Goal: Task Accomplishment & Management: Manage account settings

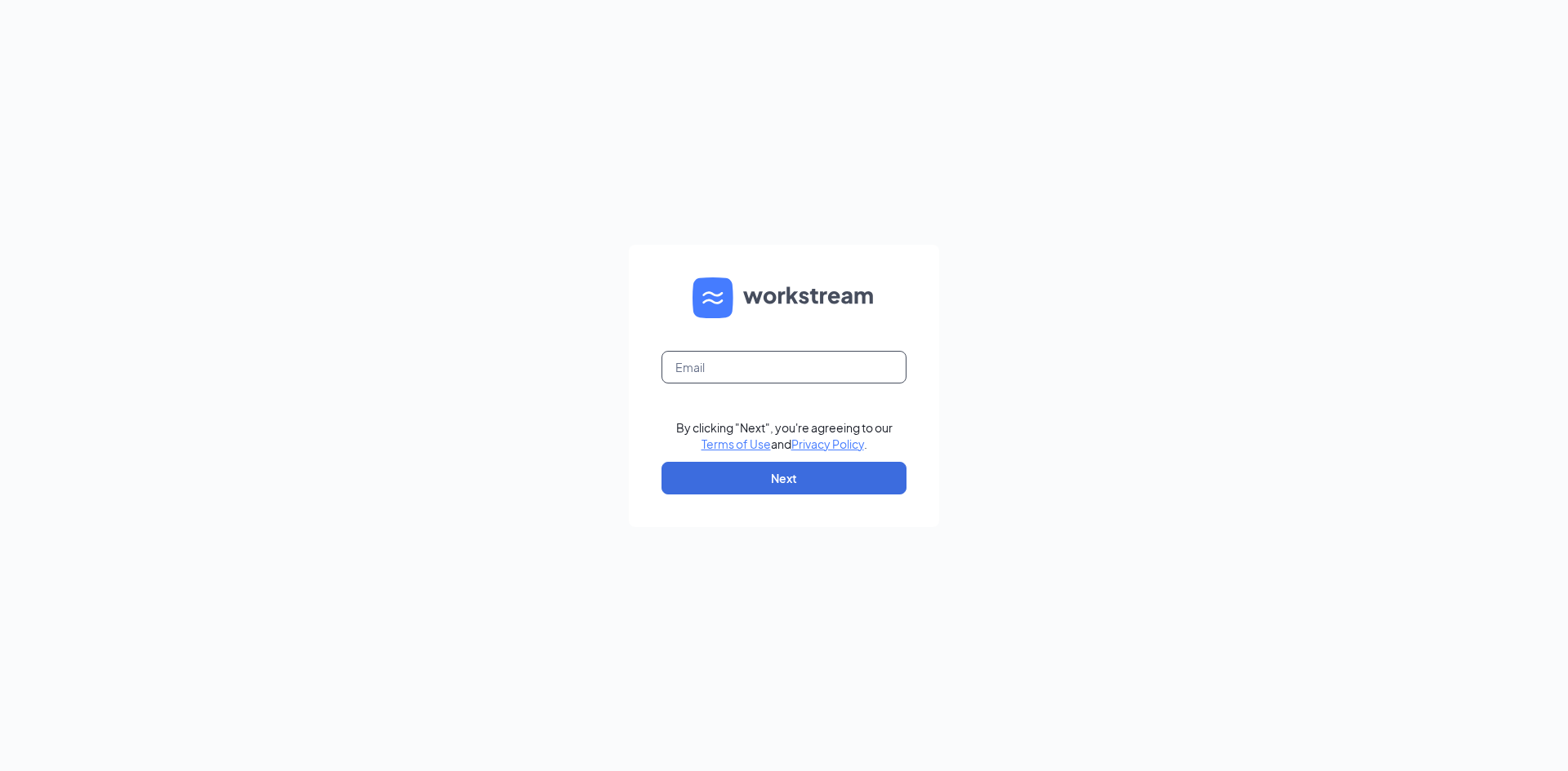
click at [735, 367] on input "text" at bounding box center [783, 367] width 245 height 33
type input "01017@chick-fil-a.com"
click at [785, 483] on button "Next" at bounding box center [783, 477] width 245 height 33
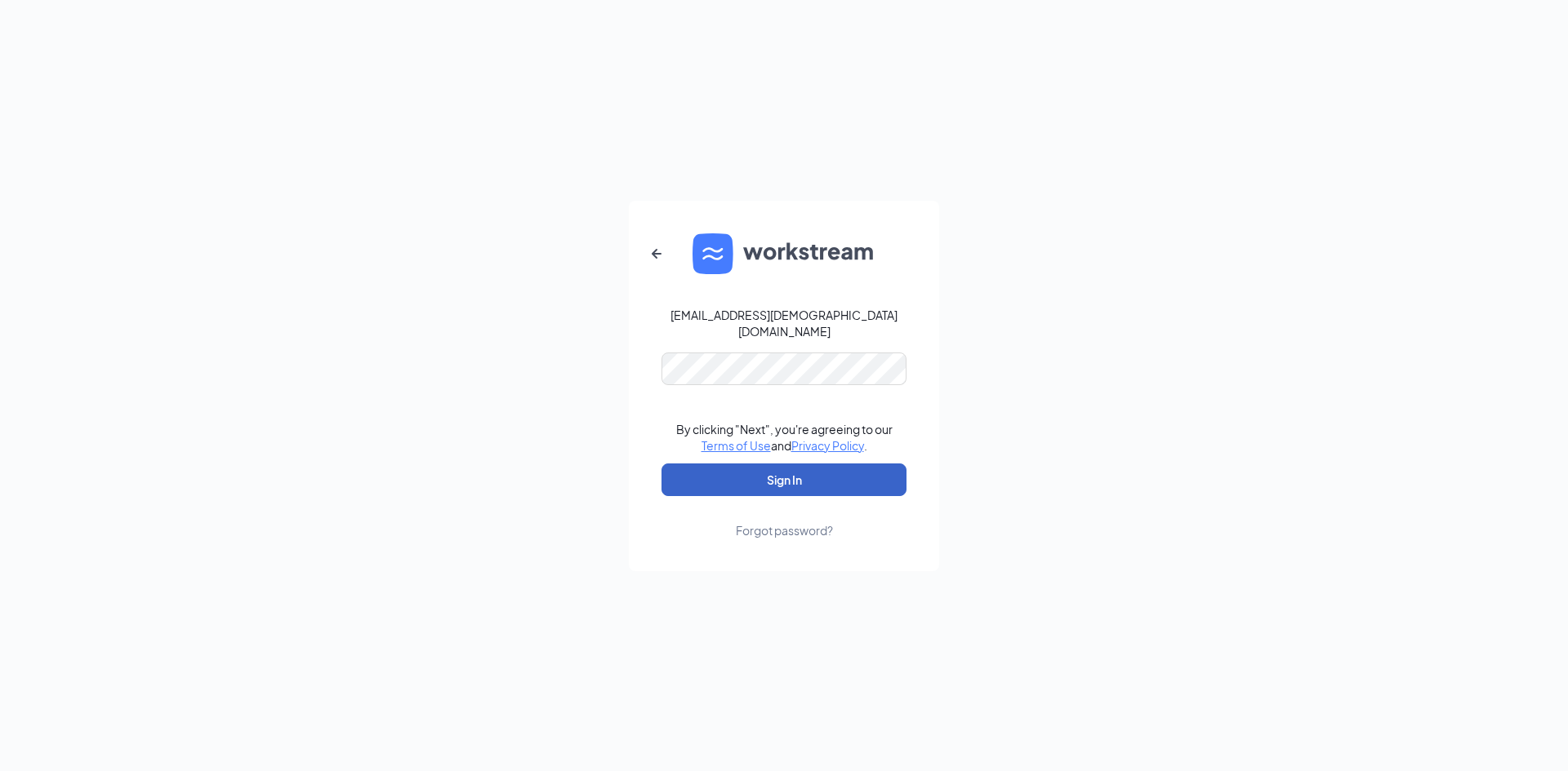
click at [787, 471] on button "Sign In" at bounding box center [783, 479] width 245 height 33
click at [618, 360] on div "01017@chick-fil-a.com Credential mismatches. By clicking "Next", you're agreein…" at bounding box center [784, 386] width 1568 height 771
click at [661, 463] on button "Sign In" at bounding box center [783, 479] width 245 height 33
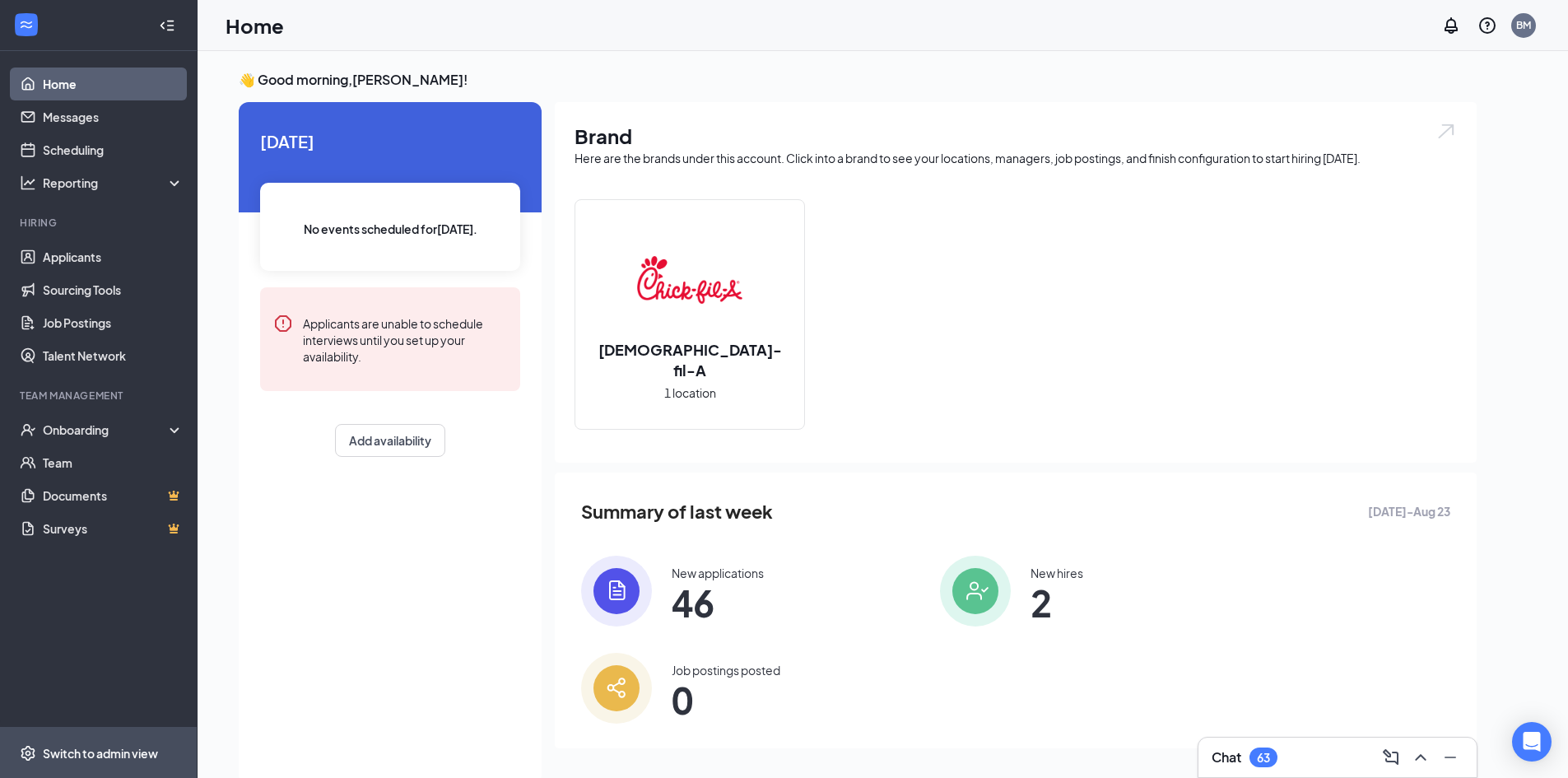
click at [127, 737] on span "Switch to admin view" at bounding box center [113, 754] width 141 height 51
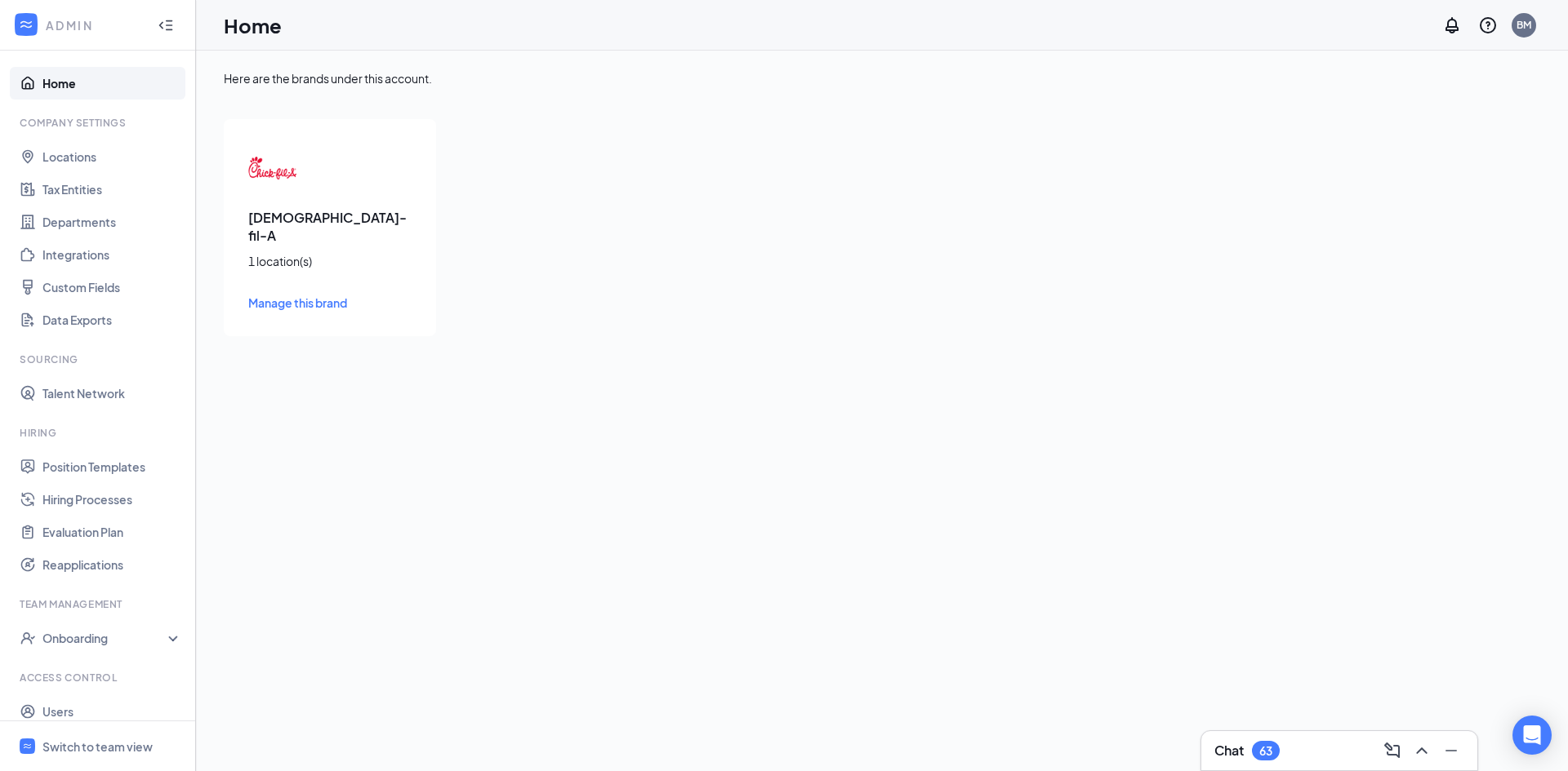
click at [303, 295] on span "Manage this brand" at bounding box center [298, 303] width 99 height 15
